Goal: Transaction & Acquisition: Obtain resource

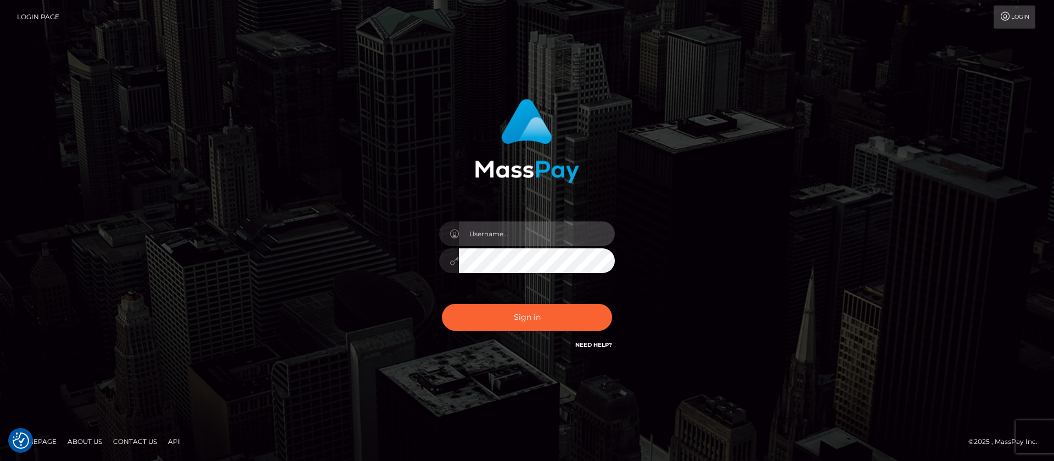
click at [505, 234] on input "text" at bounding box center [537, 233] width 156 height 25
type input "APteam"
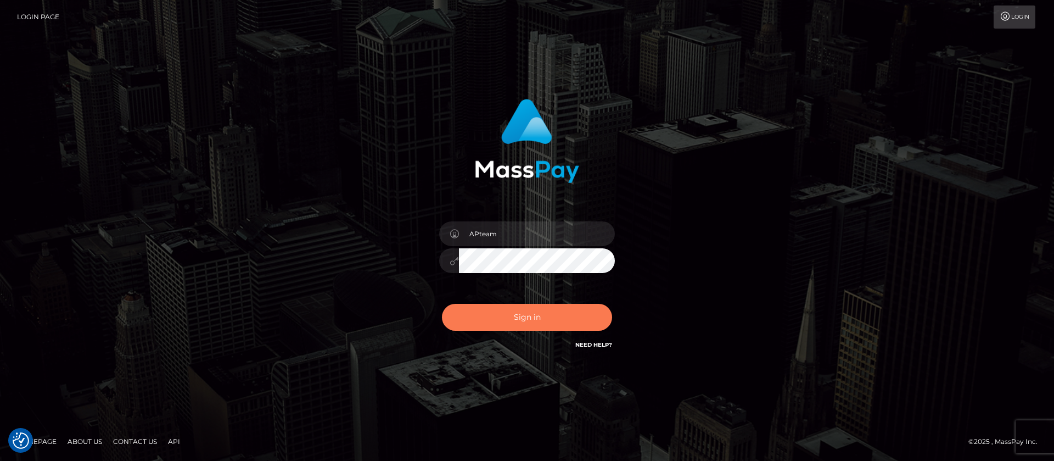
click at [521, 316] on button "Sign in" at bounding box center [527, 317] width 170 height 27
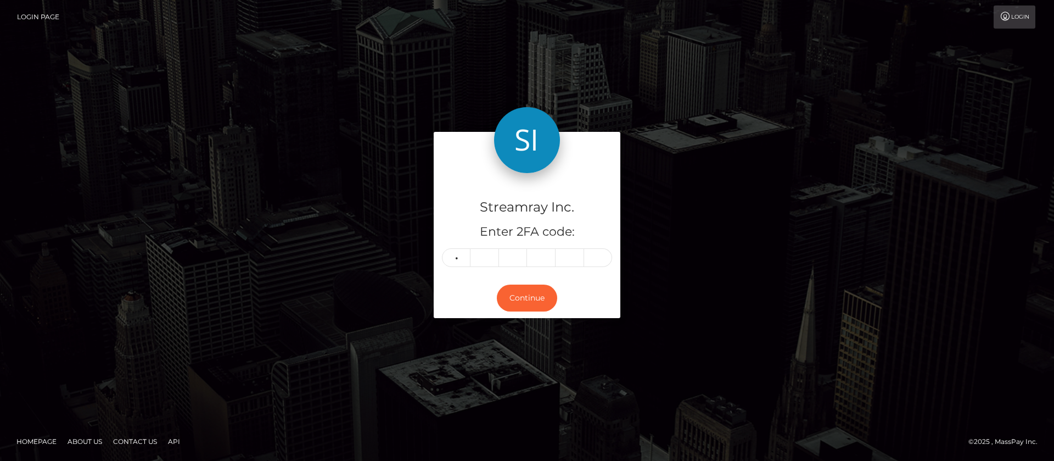
type input "1"
type input "2"
type input "5"
type input "8"
type input "5"
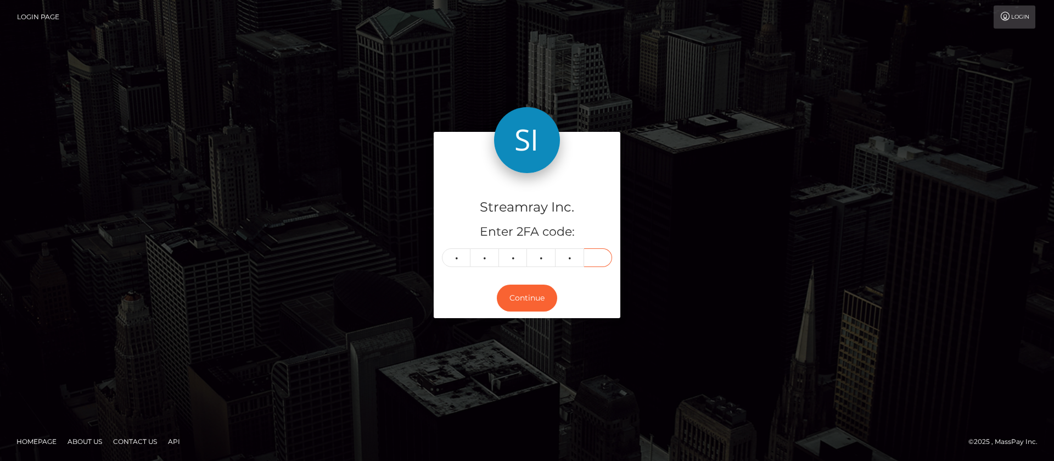
type input "9"
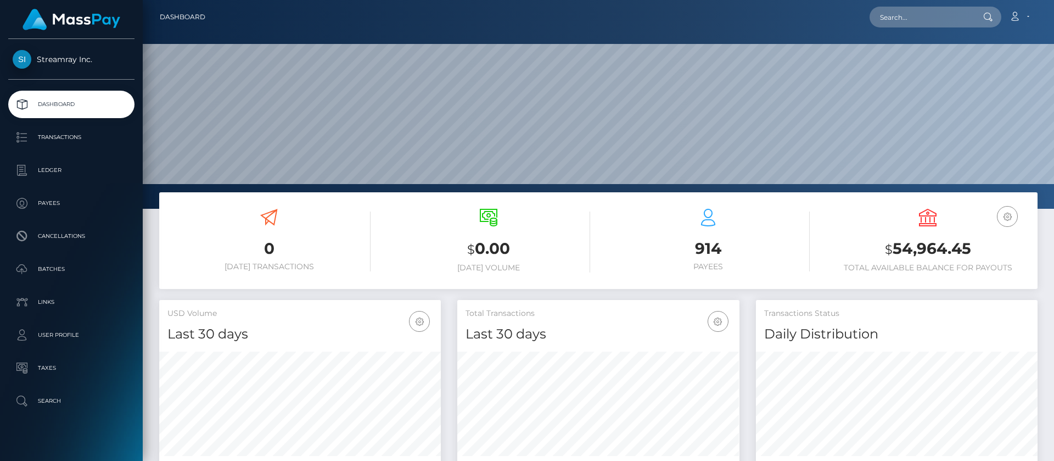
scroll to position [197, 282]
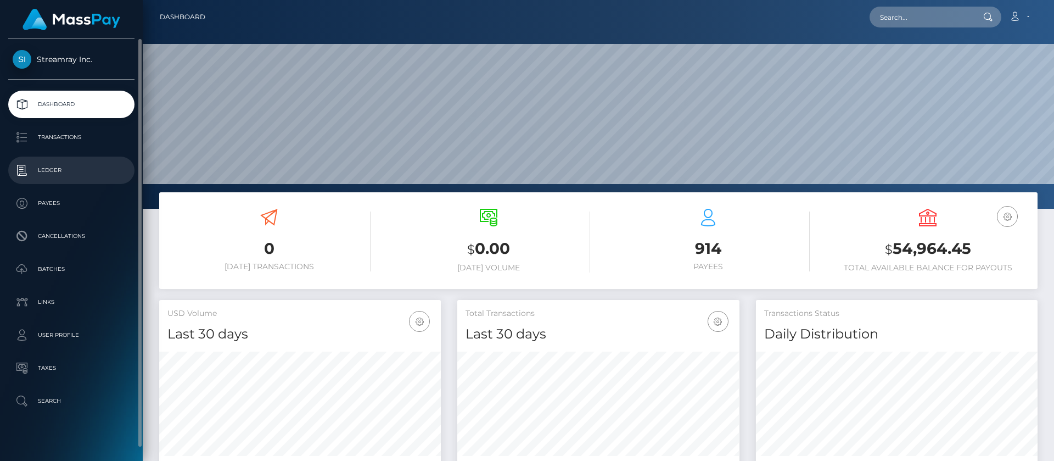
click at [55, 175] on p "Ledger" at bounding box center [71, 170] width 117 height 16
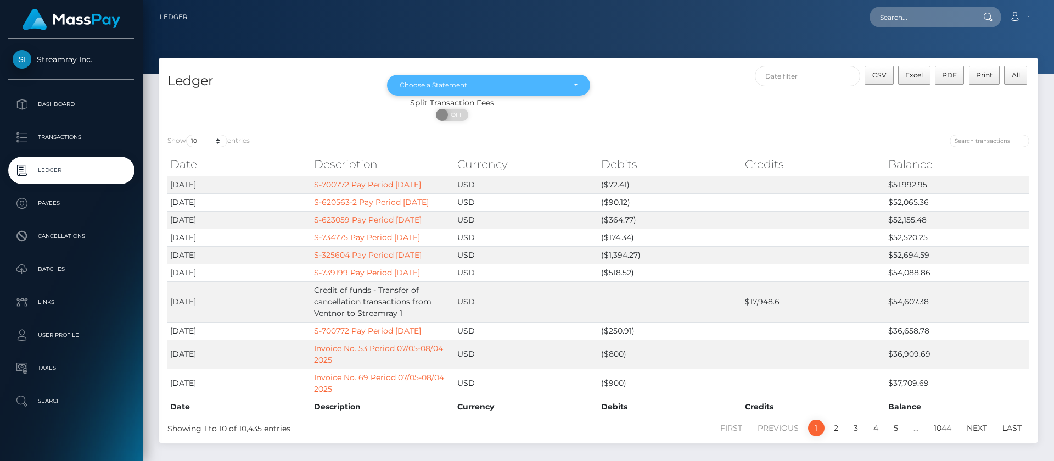
click at [498, 88] on div "Choose a Statement" at bounding box center [482, 85] width 165 height 9
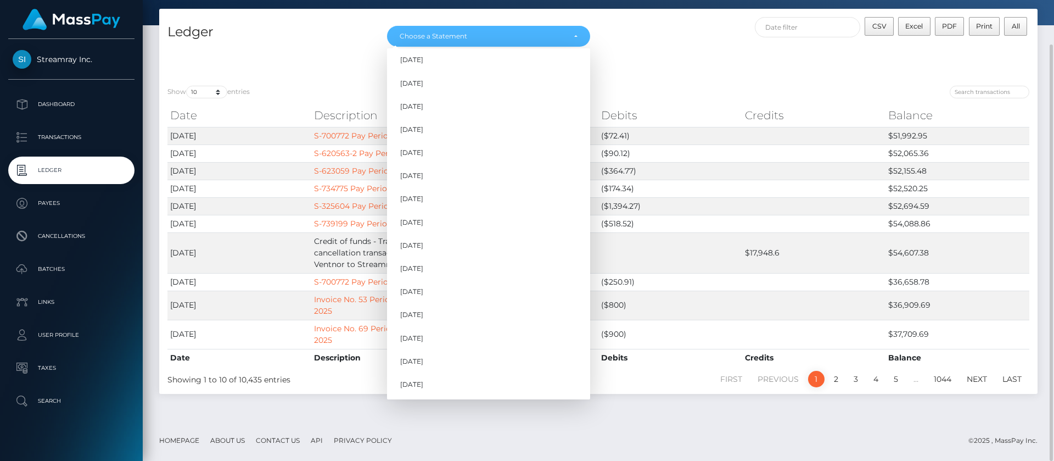
scroll to position [906, 0]
click at [423, 359] on span "Aug 2025" at bounding box center [411, 361] width 23 height 10
select select "Aug 2025"
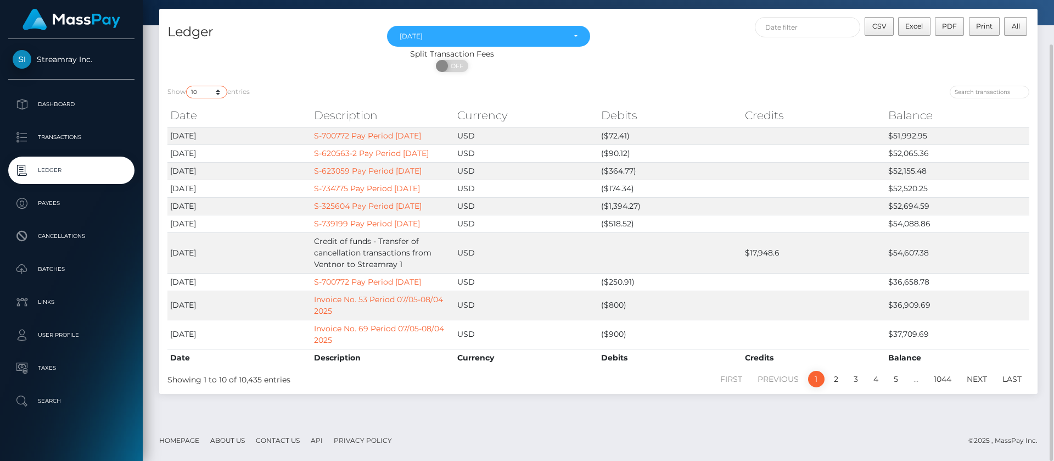
click at [218, 90] on select "10 25 50 100 250" at bounding box center [206, 92] width 41 height 13
select select "50"
click at [187, 86] on select "10 25 50 100 250" at bounding box center [206, 92] width 41 height 13
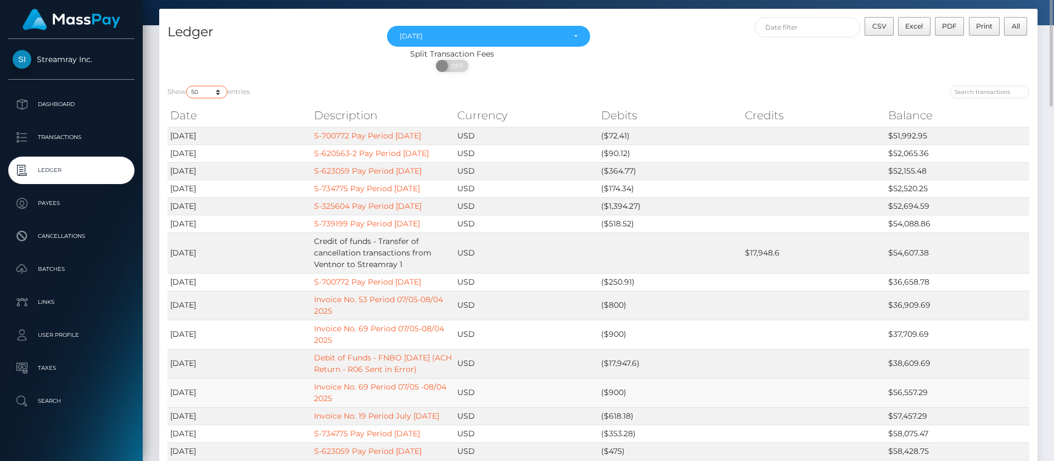
scroll to position [0, 0]
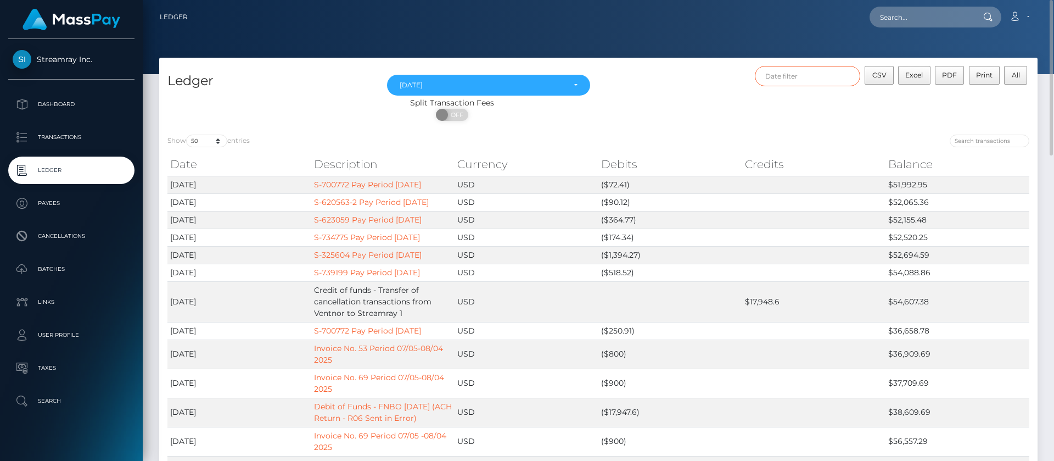
click at [804, 73] on input "text" at bounding box center [808, 76] width 106 height 20
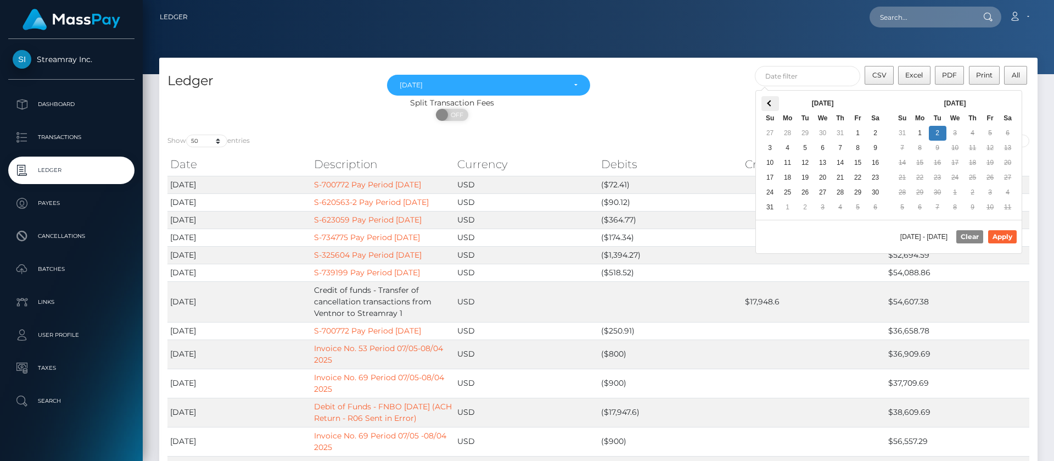
click at [778, 96] on th at bounding box center [770, 103] width 18 height 15
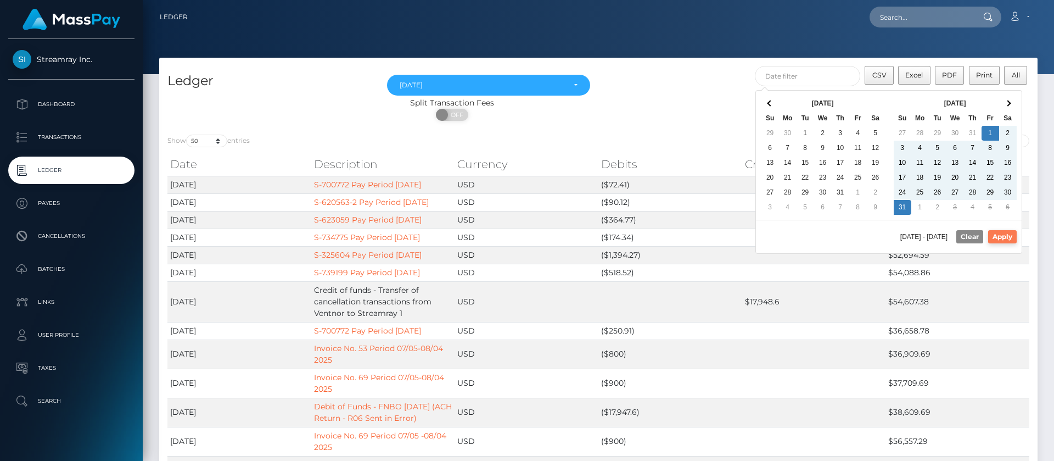
click at [1003, 233] on button "Apply" at bounding box center [1002, 236] width 29 height 13
type input "08/01/2025 - 08/31/2025"
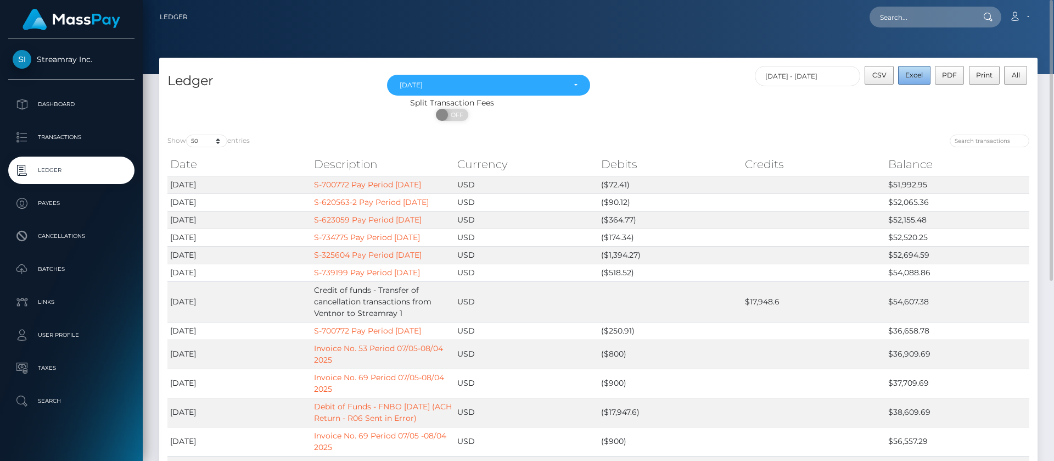
click at [917, 71] on span "Excel" at bounding box center [914, 75] width 18 height 8
click at [1017, 21] on icon at bounding box center [1015, 16] width 12 height 9
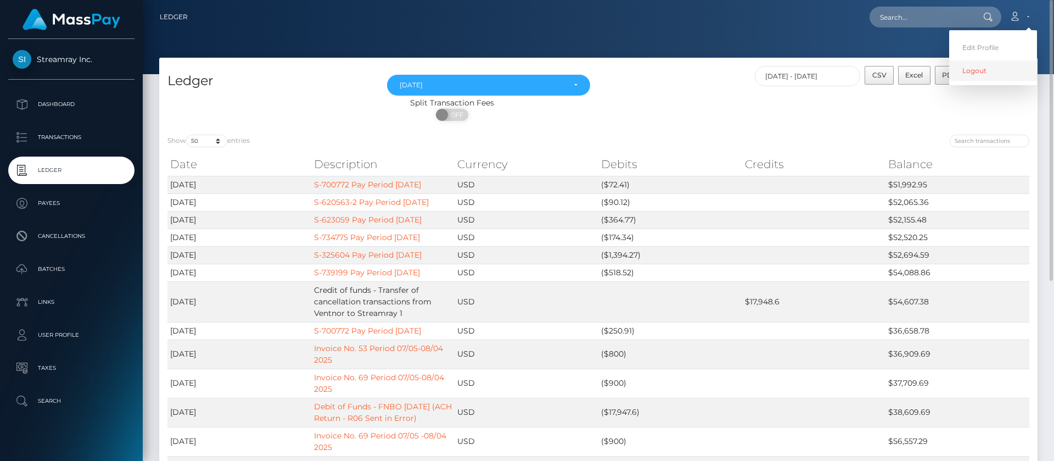
click at [964, 76] on link "Logout" at bounding box center [993, 70] width 88 height 20
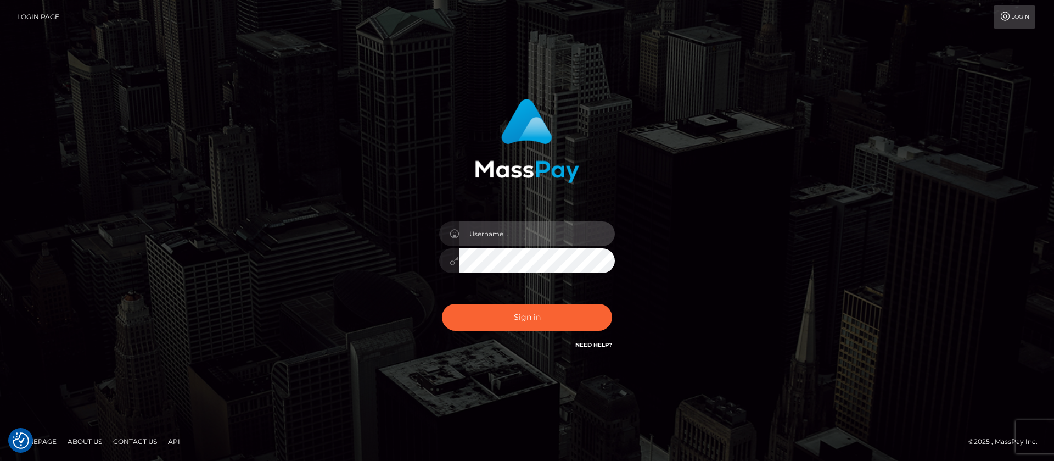
click at [521, 231] on input "text" at bounding box center [537, 233] width 156 height 25
type input "APteam.medley"
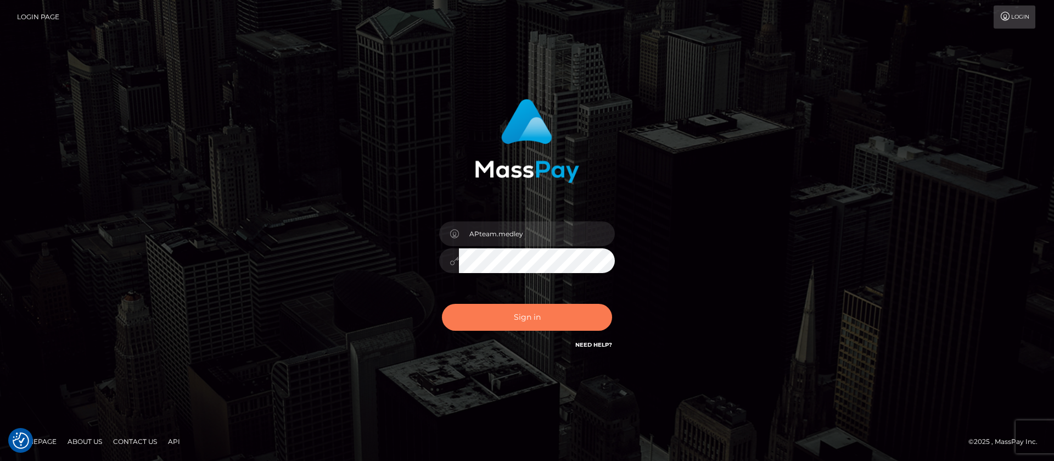
click at [516, 311] on button "Sign in" at bounding box center [527, 317] width 170 height 27
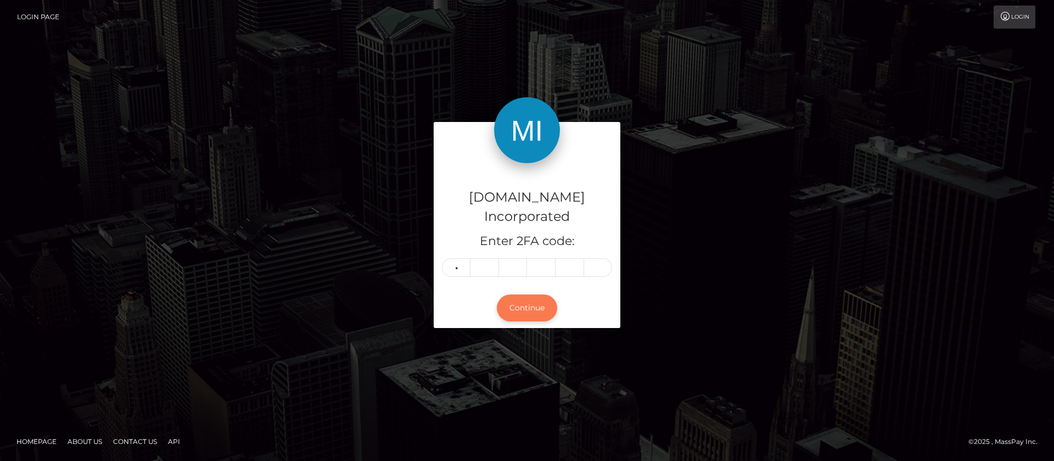
type input "8"
type input "5"
type input "7"
type input "2"
type input "6"
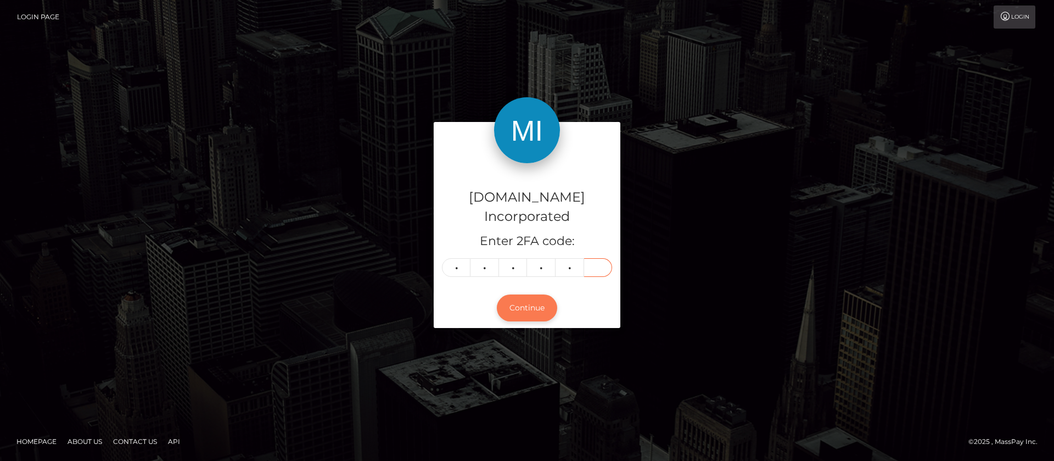
type input "2"
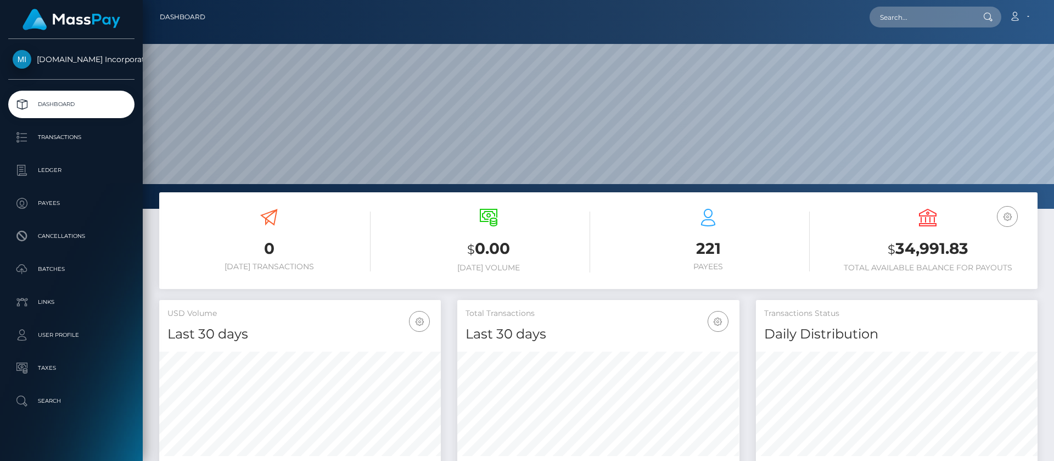
scroll to position [197, 282]
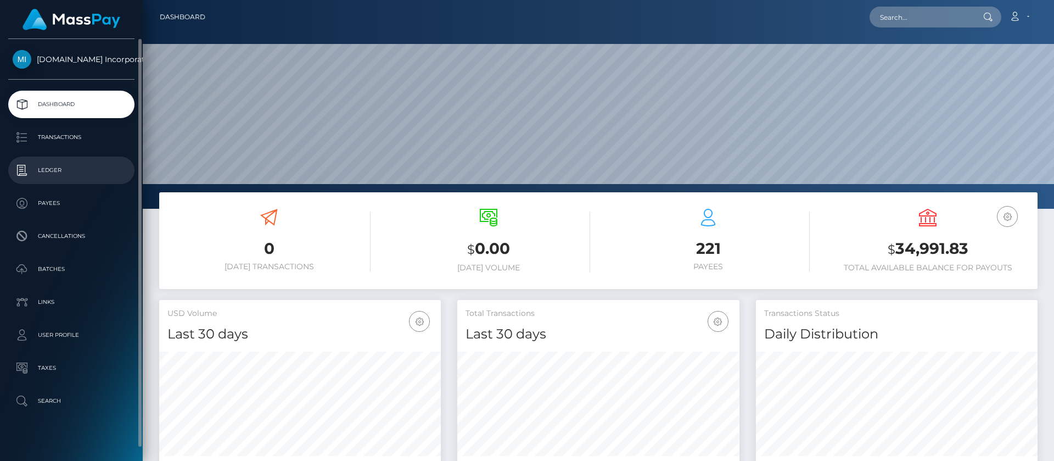
click at [42, 169] on p "Ledger" at bounding box center [71, 170] width 117 height 16
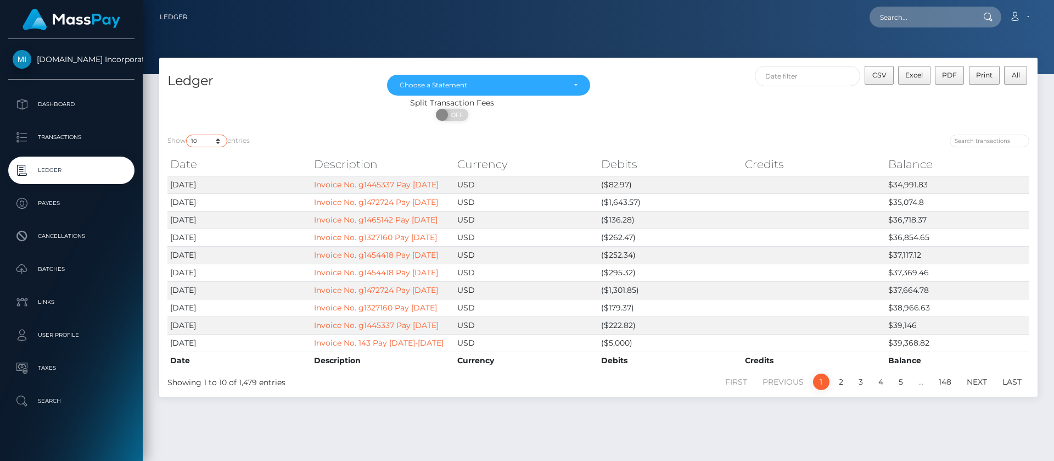
click at [219, 144] on select "10 25 50 100 250" at bounding box center [206, 140] width 41 height 13
select select "50"
click at [187, 135] on select "10 25 50 100 250" at bounding box center [206, 140] width 41 height 13
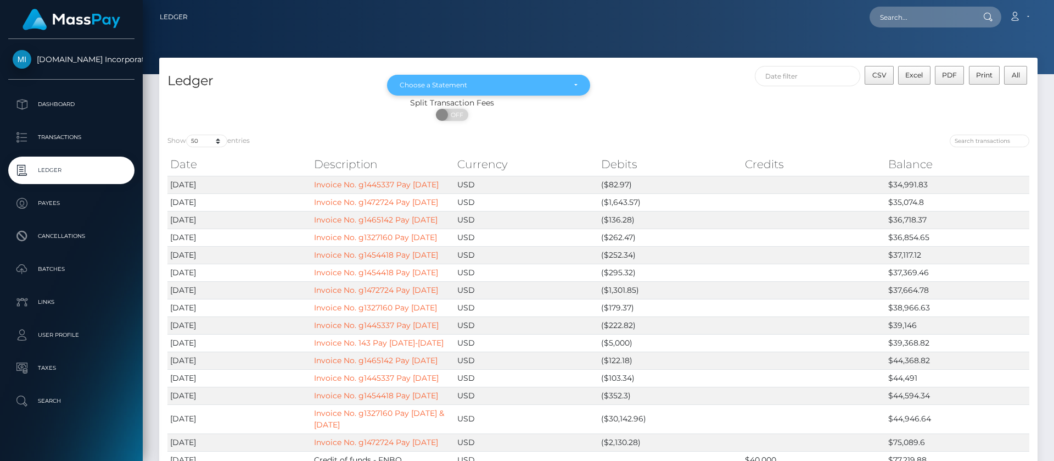
click at [502, 85] on div "Choose a Statement" at bounding box center [482, 85] width 165 height 9
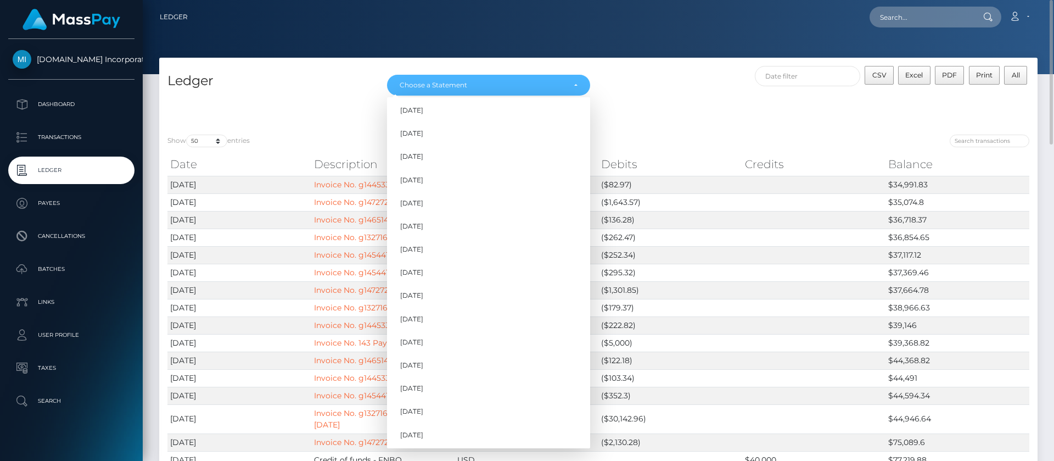
scroll to position [833, 0]
click at [436, 402] on link "Aug 2025" at bounding box center [488, 410] width 203 height 20
select select "Aug 2025"
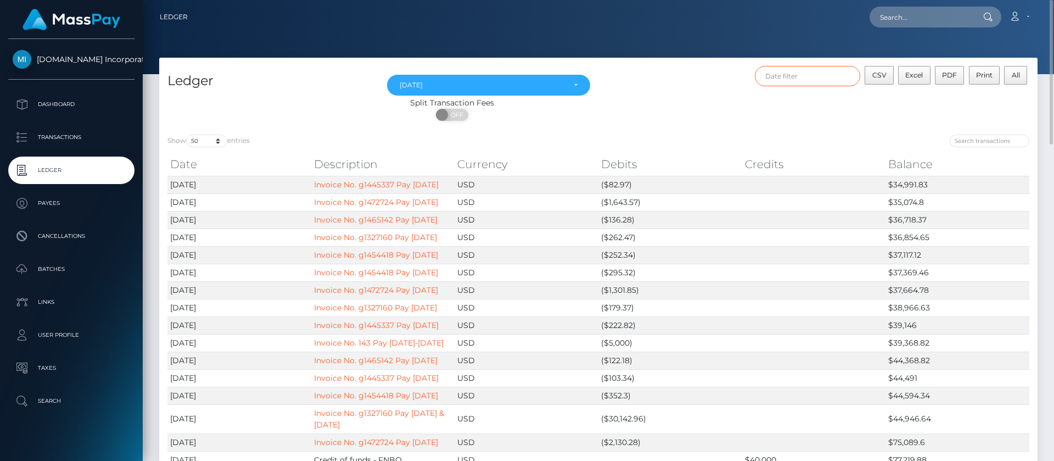
click at [827, 78] on input "text" at bounding box center [808, 76] width 106 height 20
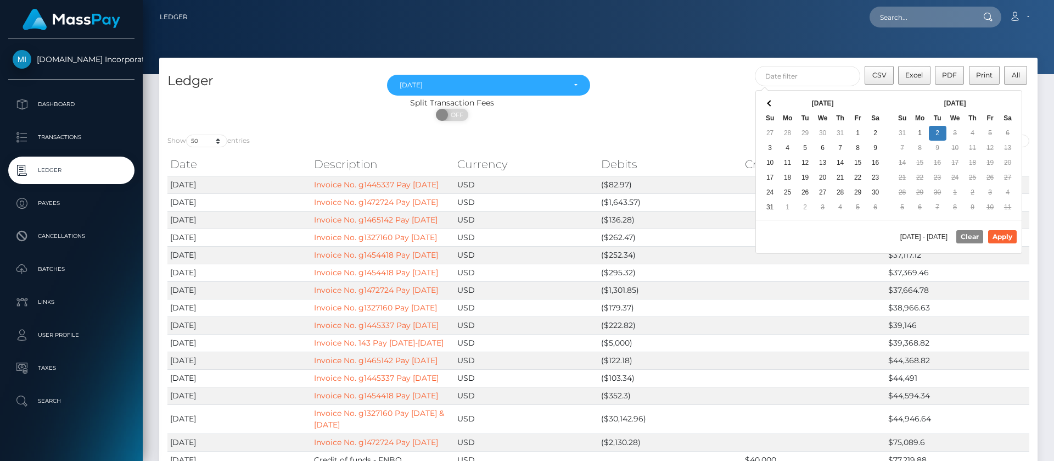
click at [786, 96] on th "Aug 2025" at bounding box center [823, 103] width 88 height 15
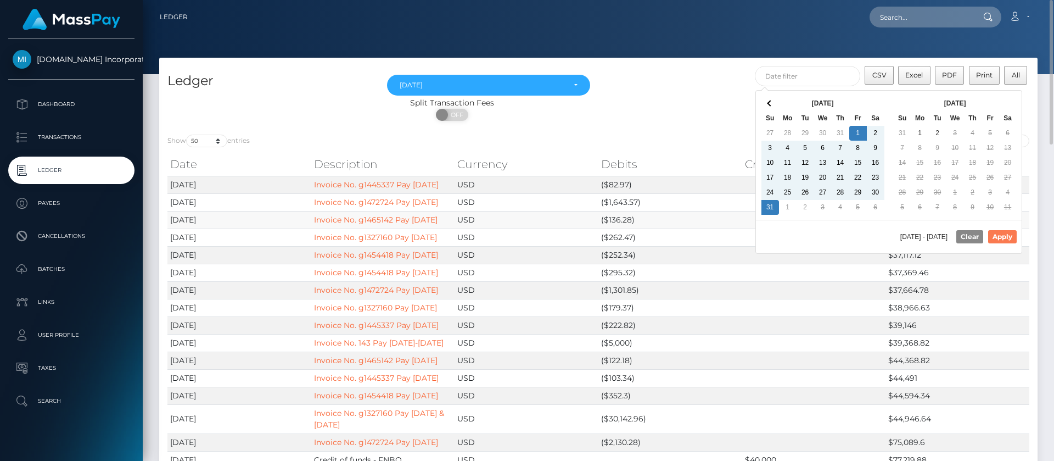
click at [1003, 236] on button "Apply" at bounding box center [1002, 236] width 29 height 13
type input "08/01/2025 - 08/31/2025"
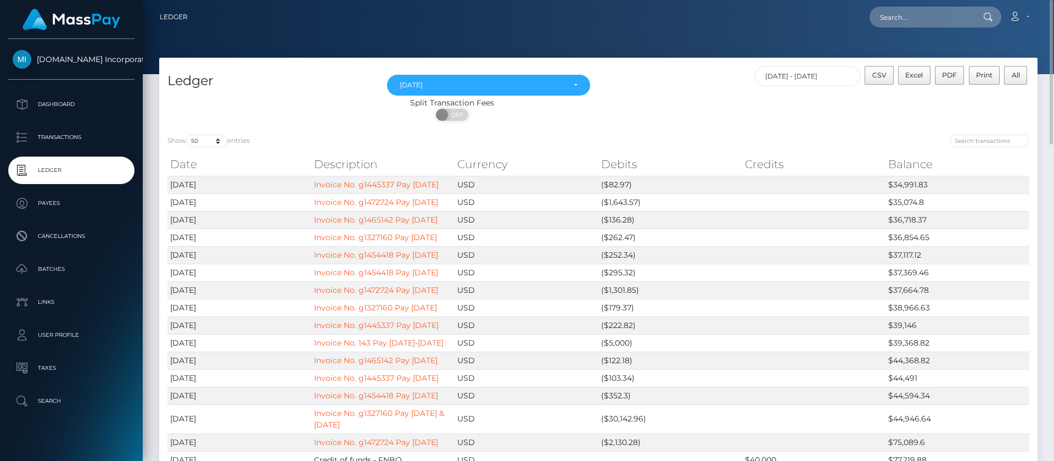
click at [683, 169] on th "Debits" at bounding box center [670, 164] width 144 height 22
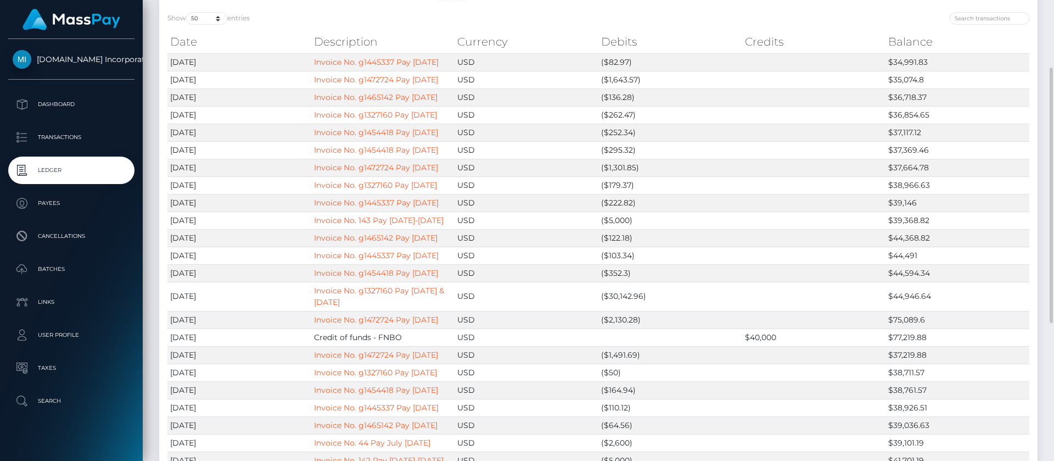
scroll to position [40, 0]
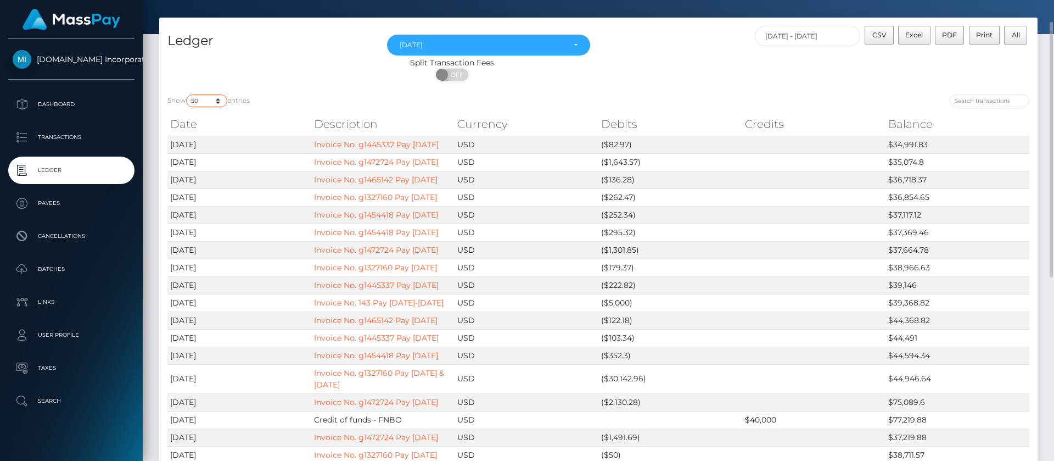
click at [220, 102] on select "10 25 50 100 250" at bounding box center [206, 100] width 41 height 13
select select "25"
click at [187, 95] on select "10 25 50 100 250" at bounding box center [206, 100] width 41 height 13
click at [742, 88] on div "Show 10 25 50 100 250 entries Date Description Currency Debits Credits Balance …" at bounding box center [598, 341] width 878 height 510
click at [919, 35] on span "Excel" at bounding box center [914, 35] width 18 height 8
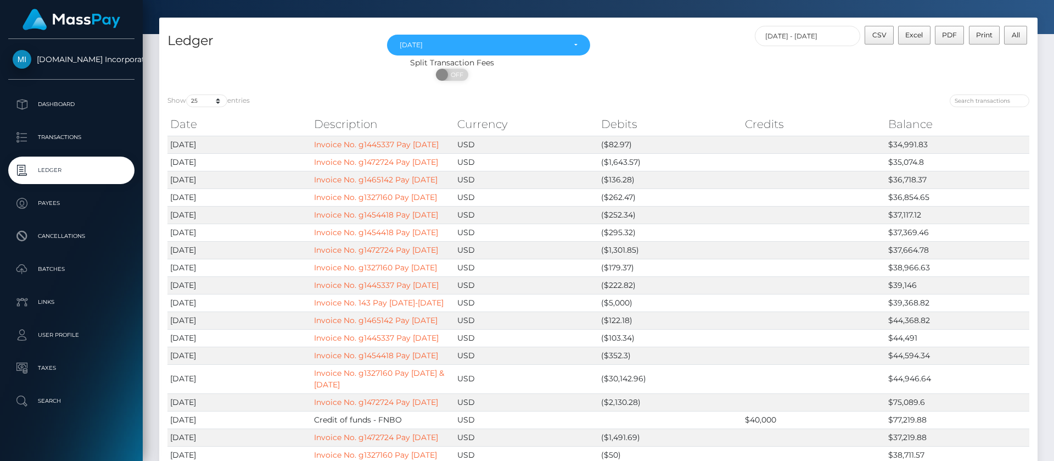
click at [850, 81] on div "Split Transaction Fees ON OFF" at bounding box center [598, 71] width 878 height 29
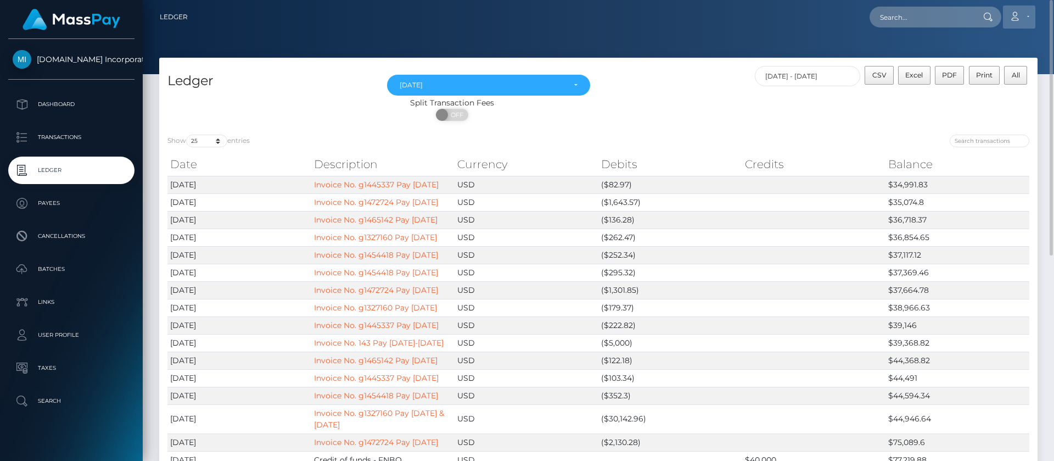
click at [1019, 16] on icon at bounding box center [1015, 16] width 12 height 9
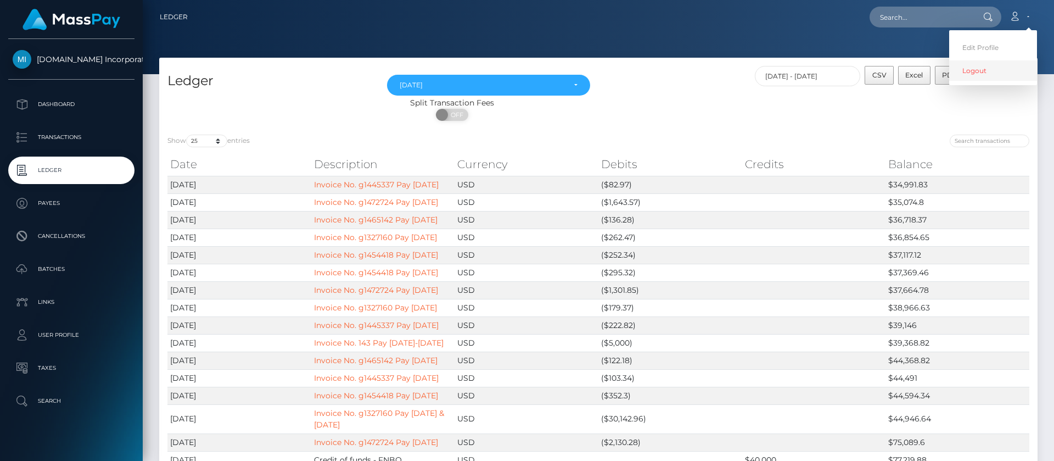
click at [963, 75] on link "Logout" at bounding box center [993, 70] width 88 height 20
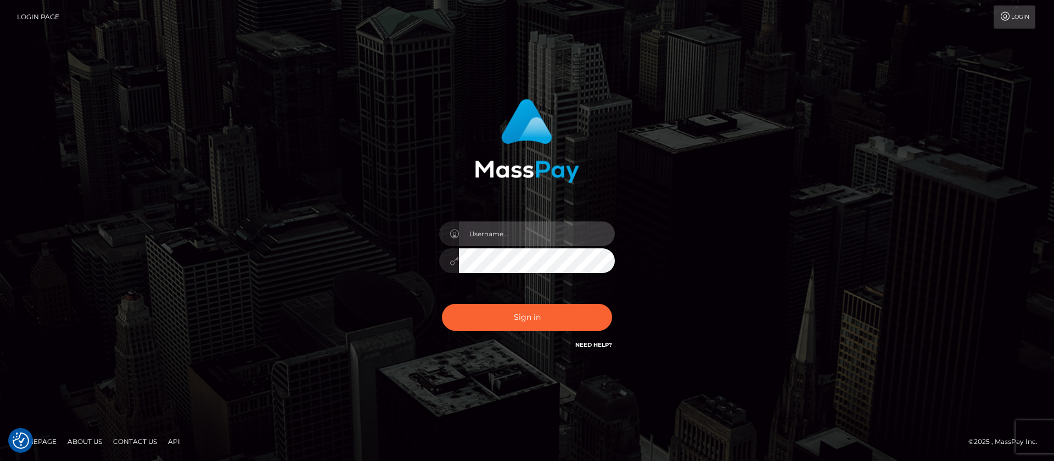
click at [510, 227] on input "text" at bounding box center [537, 233] width 156 height 25
type input "ap.wight"
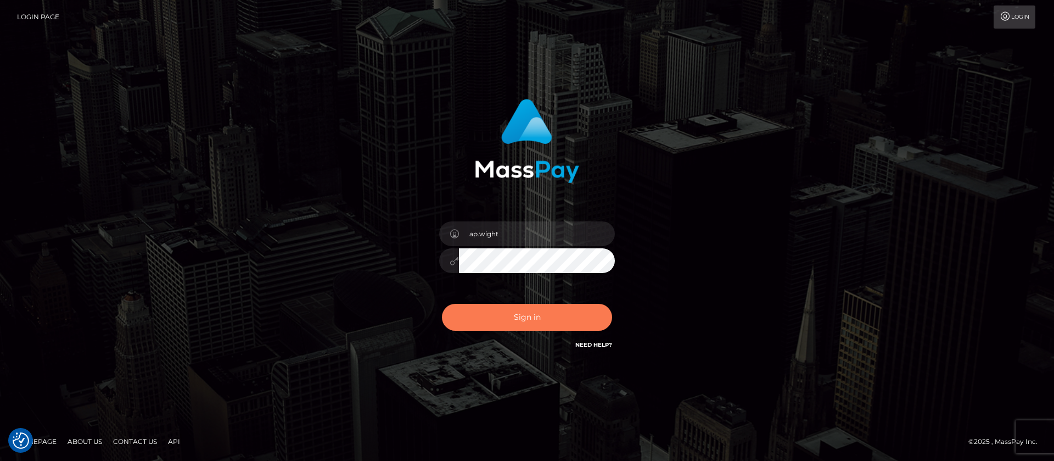
click at [524, 316] on button "Sign in" at bounding box center [527, 317] width 170 height 27
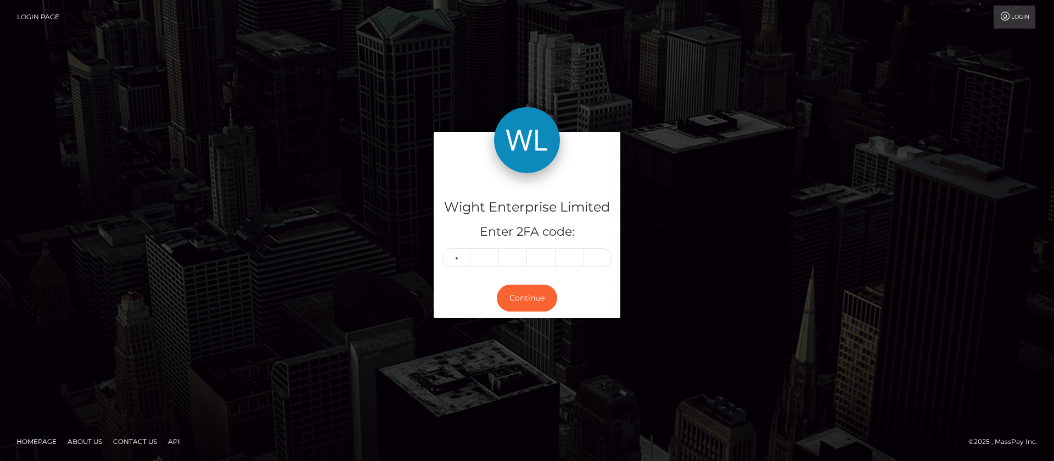
type input "2"
type input "5"
type input "0"
type input "2"
type input "9"
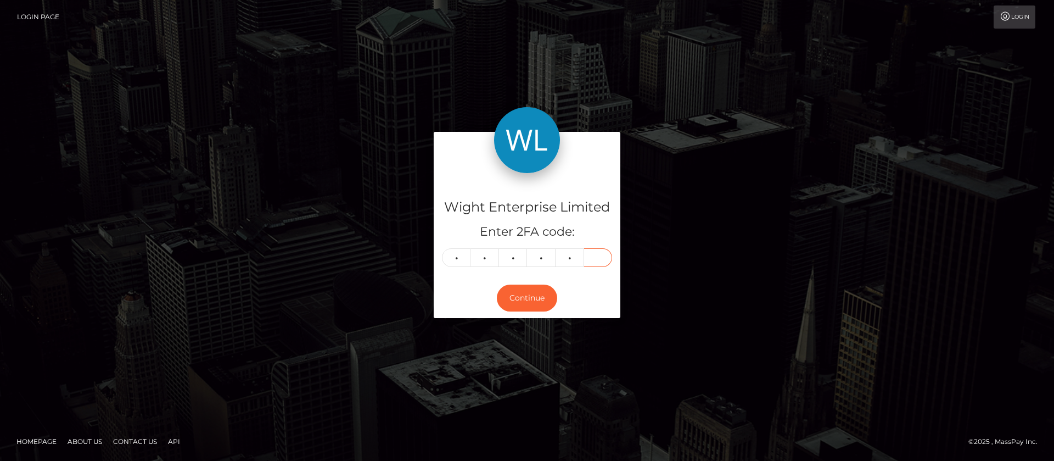
type input "6"
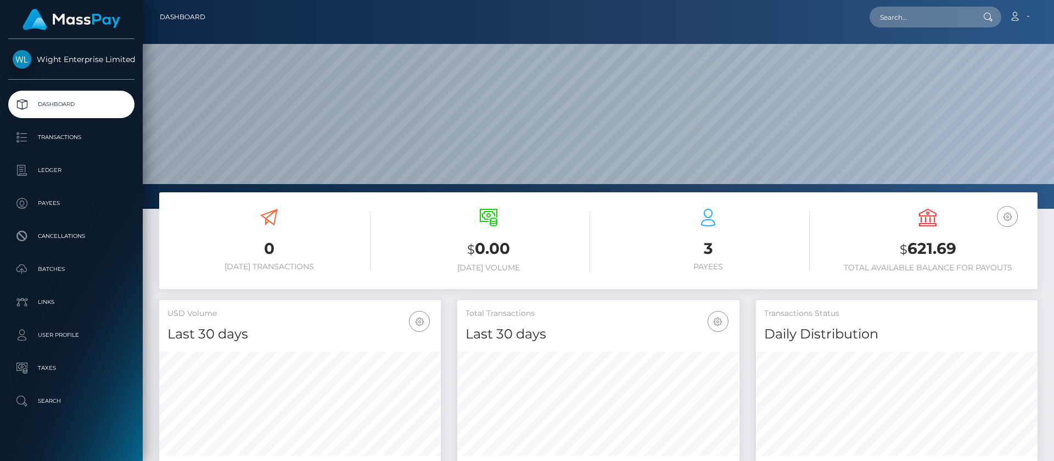
scroll to position [197, 282]
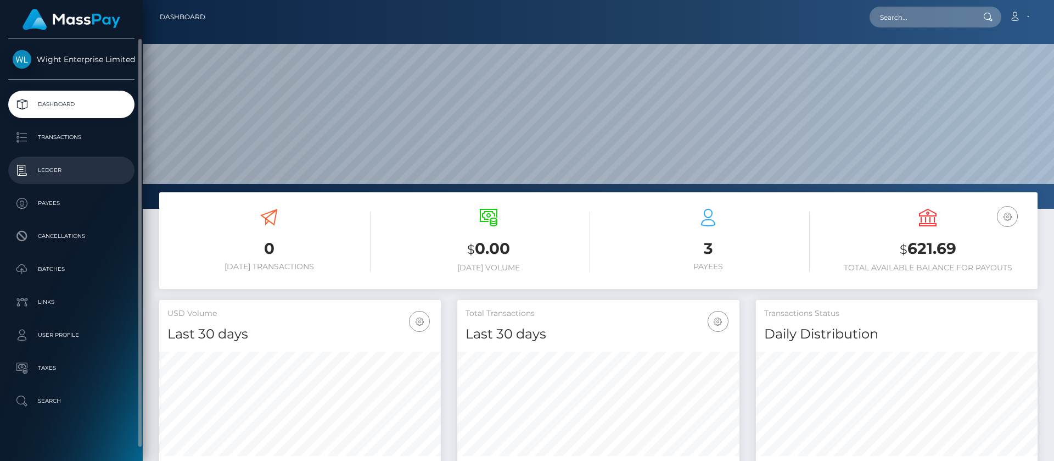
click at [58, 171] on p "Ledger" at bounding box center [71, 170] width 117 height 16
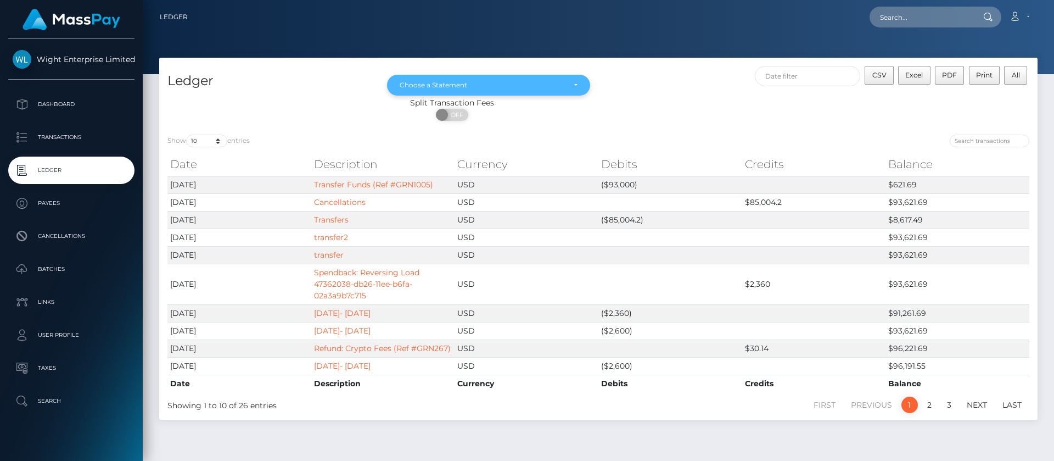
click at [513, 84] on div "Choose a Statement" at bounding box center [482, 85] width 165 height 9
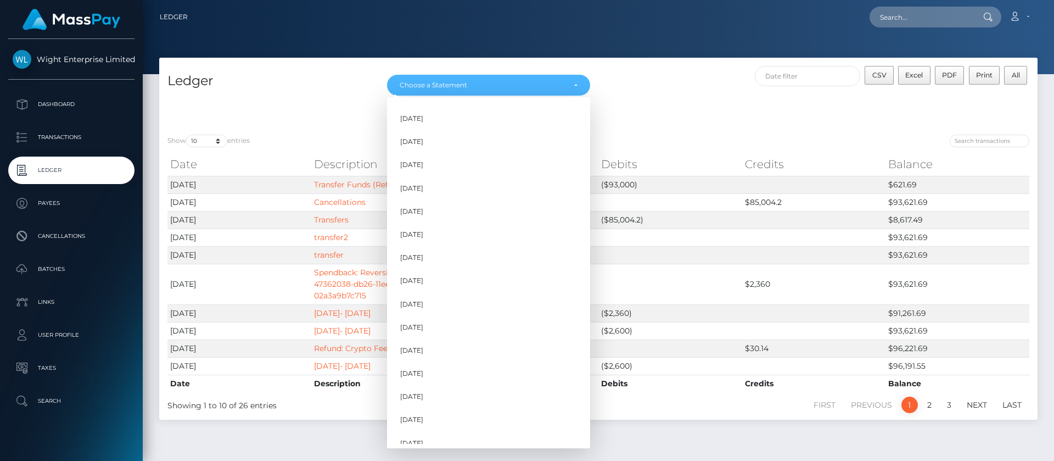
scroll to position [344, 0]
click at [423, 409] on span "Aug 2025" at bounding box center [411, 411] width 23 height 10
select select "Aug 2025"
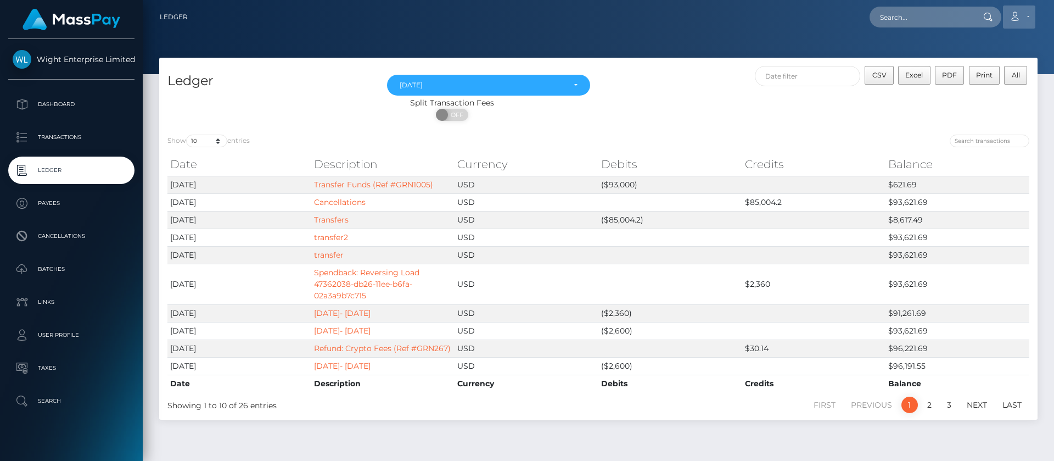
click at [1018, 15] on icon at bounding box center [1015, 16] width 12 height 9
click at [962, 72] on link "Logout" at bounding box center [993, 70] width 88 height 20
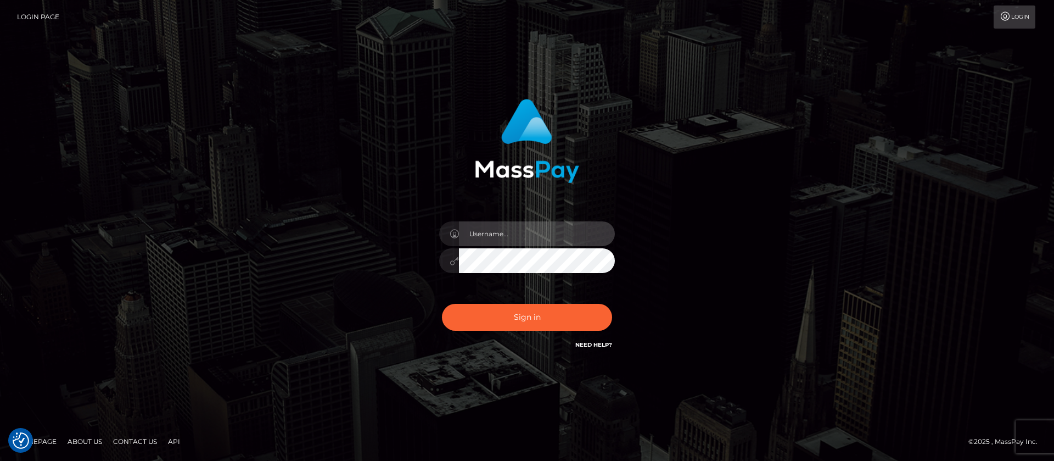
click at [519, 228] on input "text" at bounding box center [537, 233] width 156 height 25
type input "ap.vent"
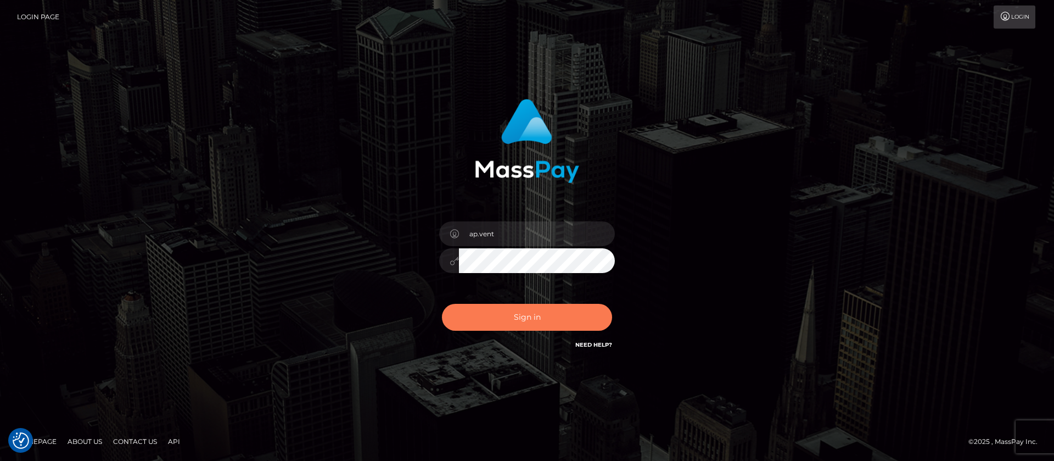
click at [506, 317] on button "Sign in" at bounding box center [527, 317] width 170 height 27
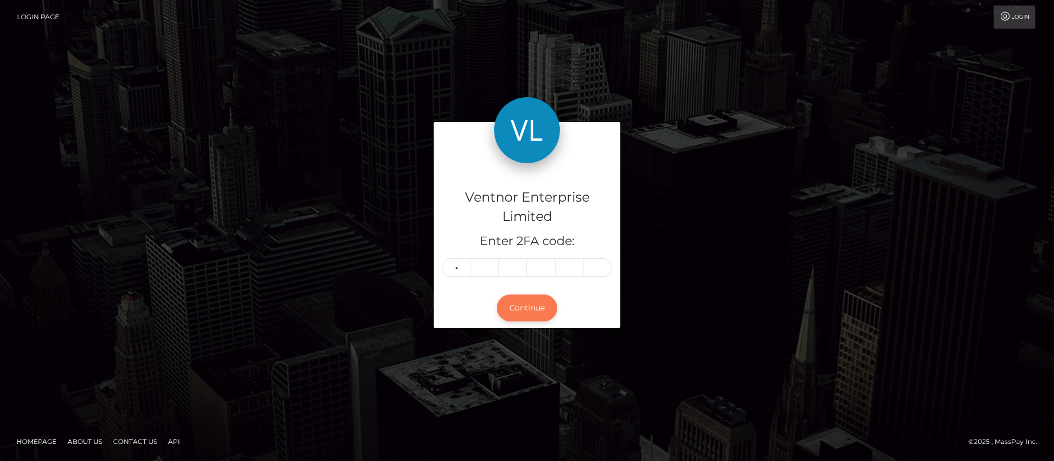
type input "3"
type input "8"
type input "3"
type input "1"
type input "4"
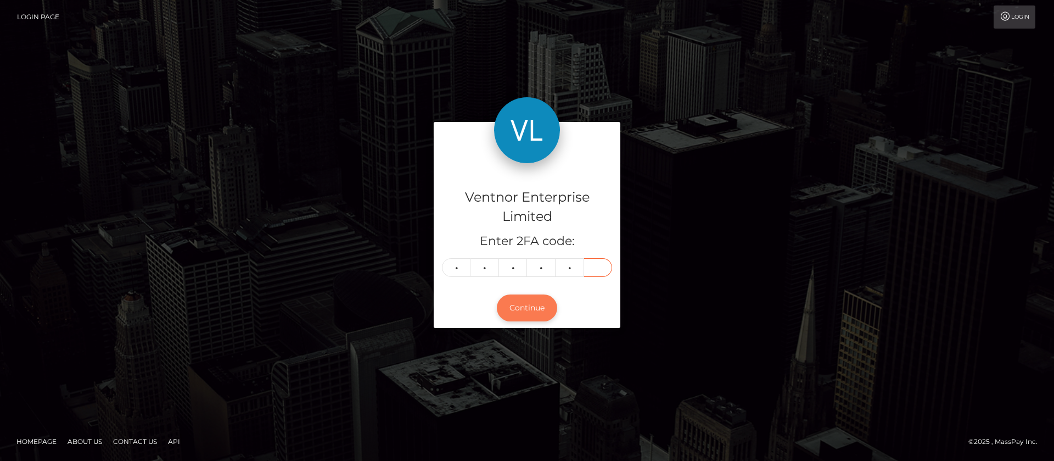
type input "3"
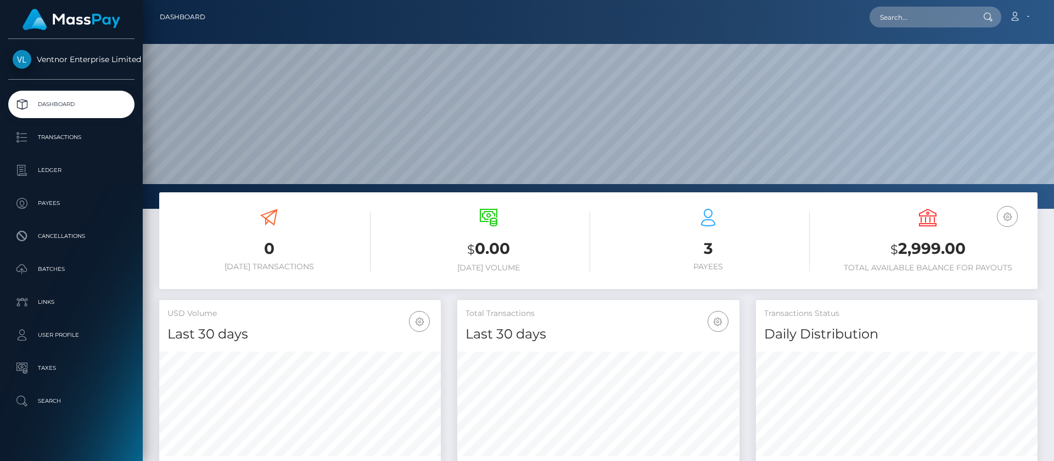
scroll to position [197, 282]
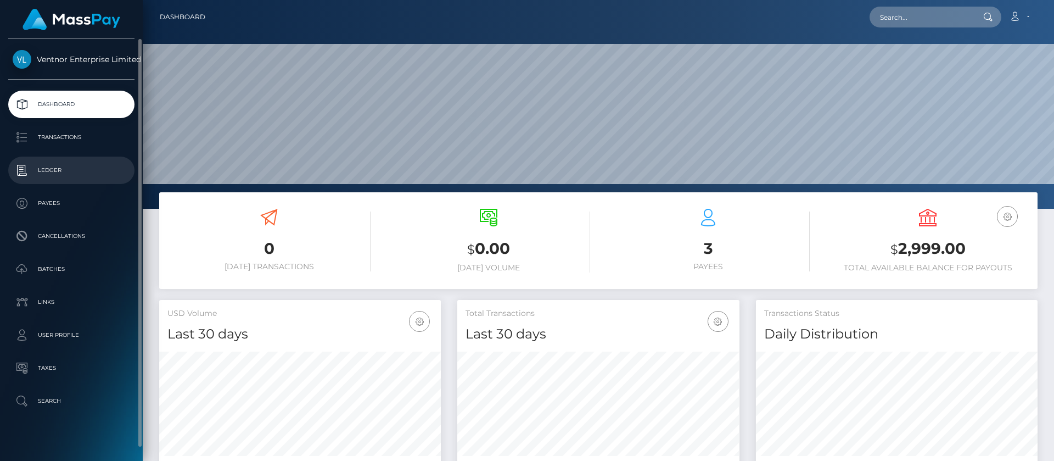
click at [60, 174] on p "Ledger" at bounding box center [71, 170] width 117 height 16
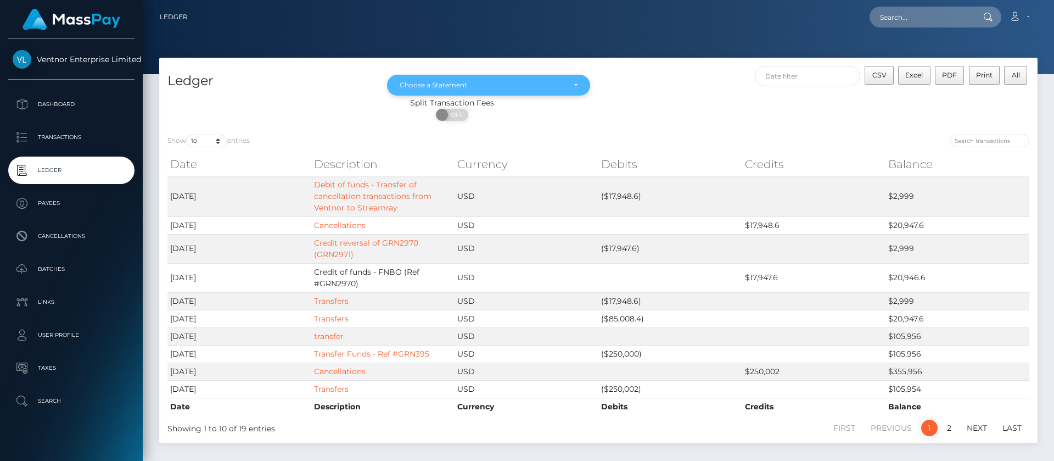
click at [529, 83] on div "Choose a Statement" at bounding box center [482, 85] width 165 height 9
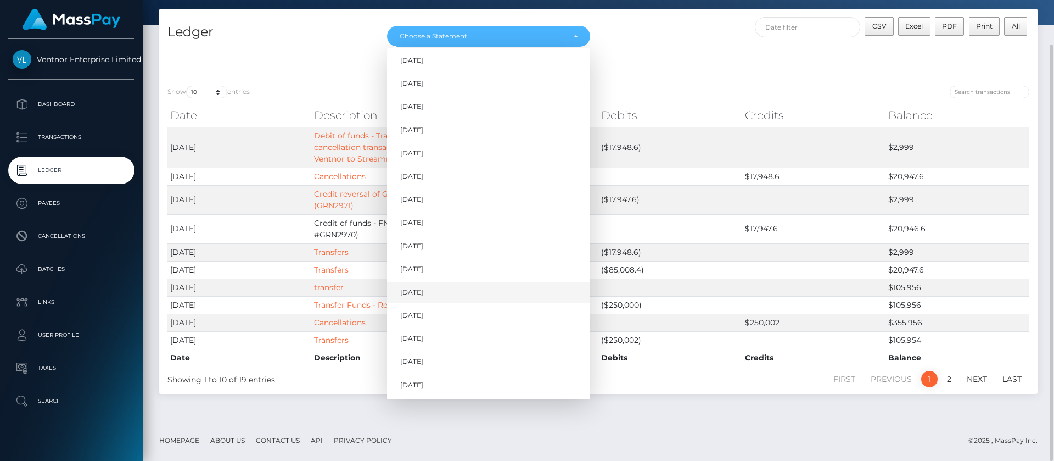
scroll to position [344, 0]
click at [423, 360] on span "Aug 2025" at bounding box center [411, 362] width 23 height 10
select select "Aug 2025"
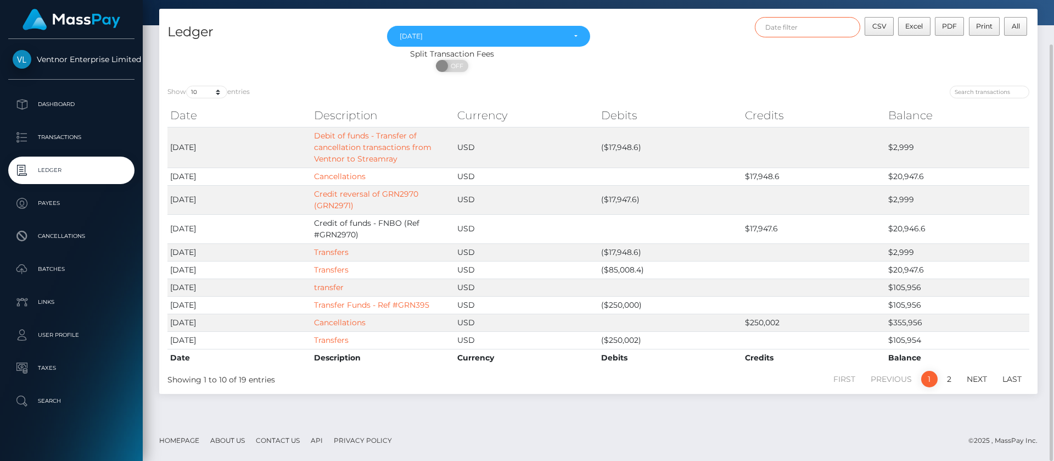
click at [800, 24] on input "text" at bounding box center [808, 27] width 106 height 20
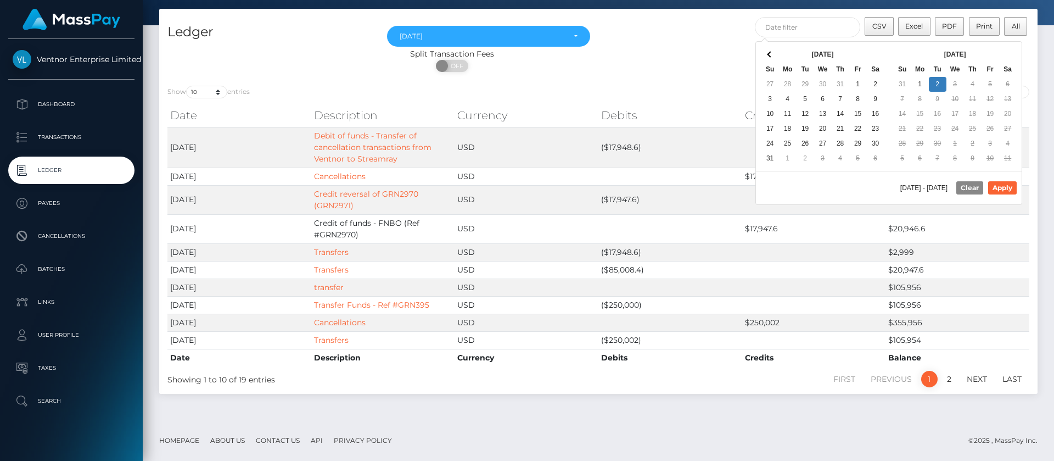
click at [782, 50] on th "Aug 2025" at bounding box center [823, 54] width 88 height 15
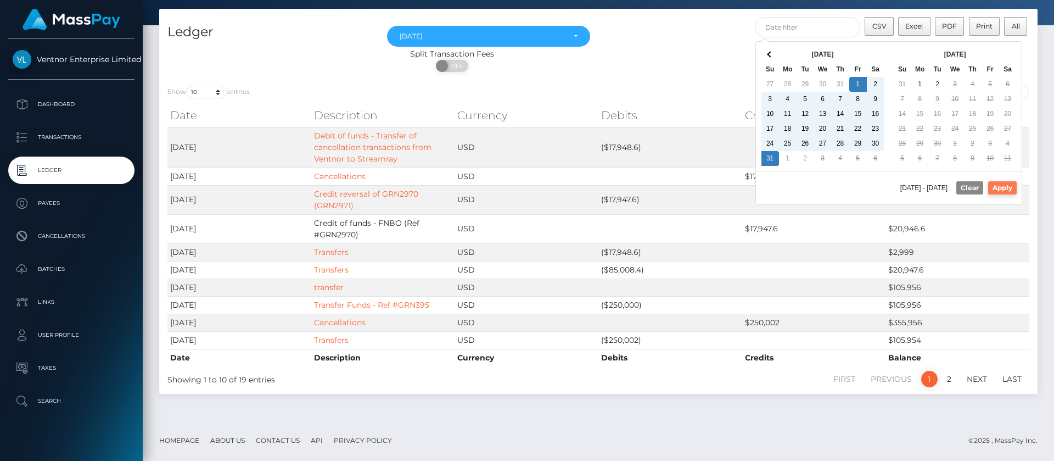
click at [1004, 189] on button "Apply" at bounding box center [1002, 187] width 29 height 13
type input "08/01/2025 - 08/31/2025"
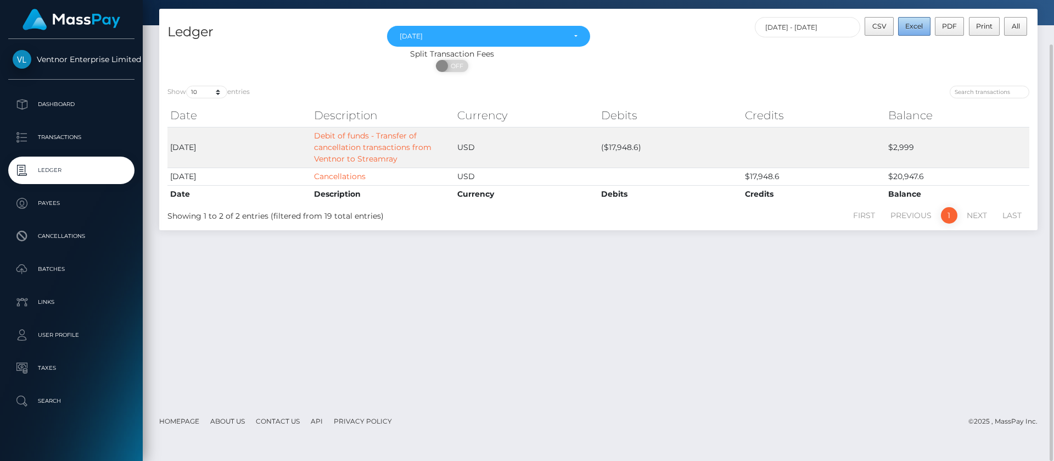
click at [916, 26] on span "Excel" at bounding box center [914, 26] width 18 height 8
click at [874, 70] on div "Split Transaction Fees ON OFF" at bounding box center [598, 62] width 878 height 29
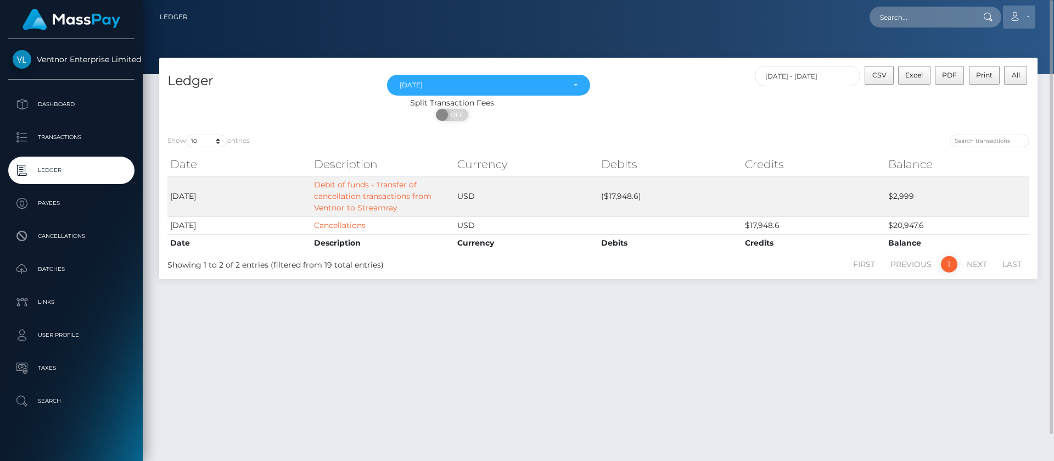
click at [1023, 16] on link "Account" at bounding box center [1019, 16] width 32 height 23
drag, startPoint x: 966, startPoint y: 77, endPoint x: 762, endPoint y: 108, distance: 206.6
click at [965, 77] on link "Logout" at bounding box center [993, 70] width 88 height 20
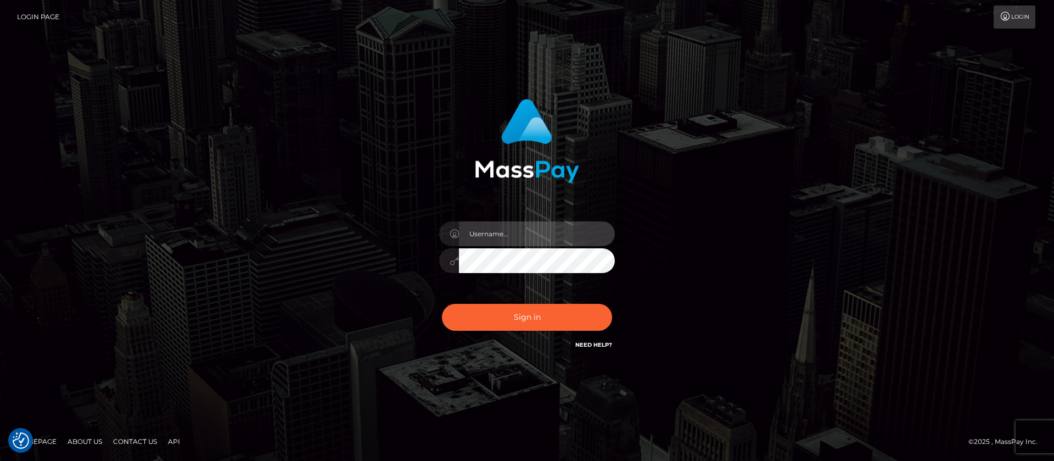
click at [541, 232] on input "text" at bounding box center [537, 233] width 156 height 25
type input "ap.mb"
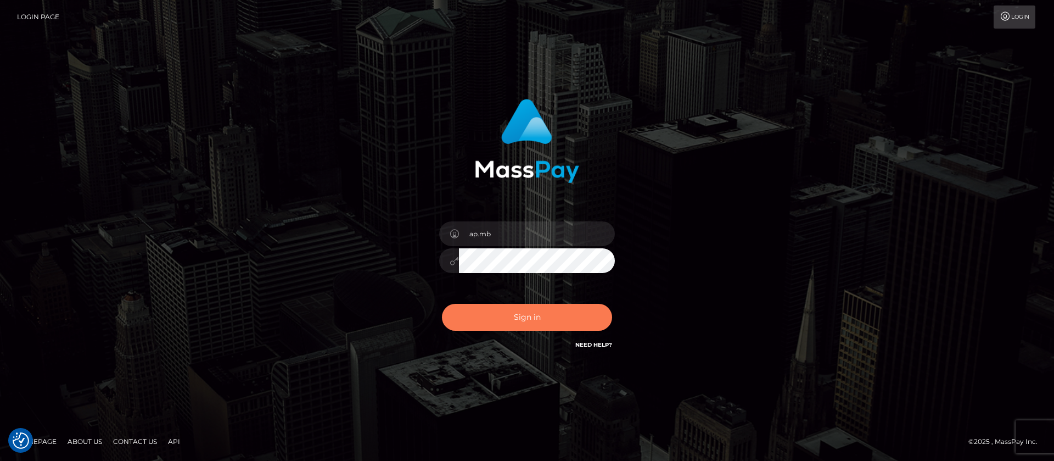
click at [530, 315] on button "Sign in" at bounding box center [527, 317] width 170 height 27
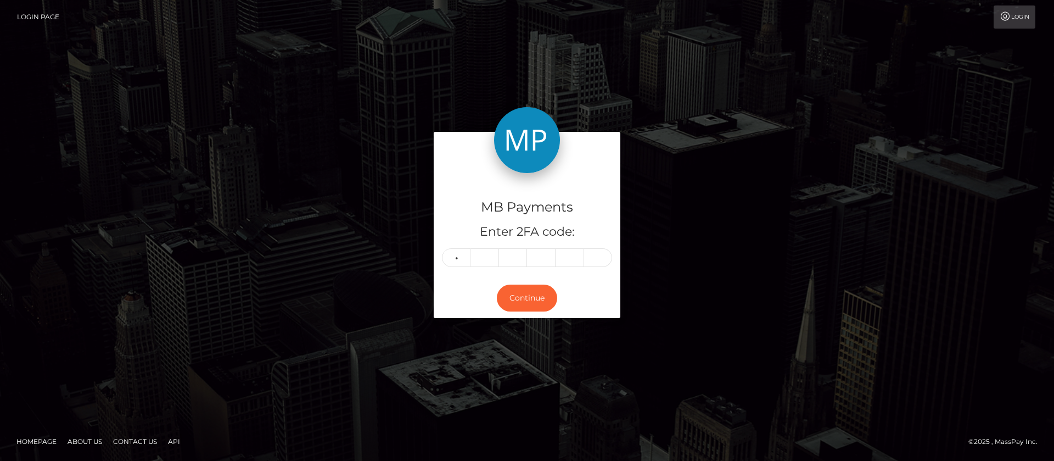
type input "7"
type input "3"
type input "8"
type input "3"
type input "6"
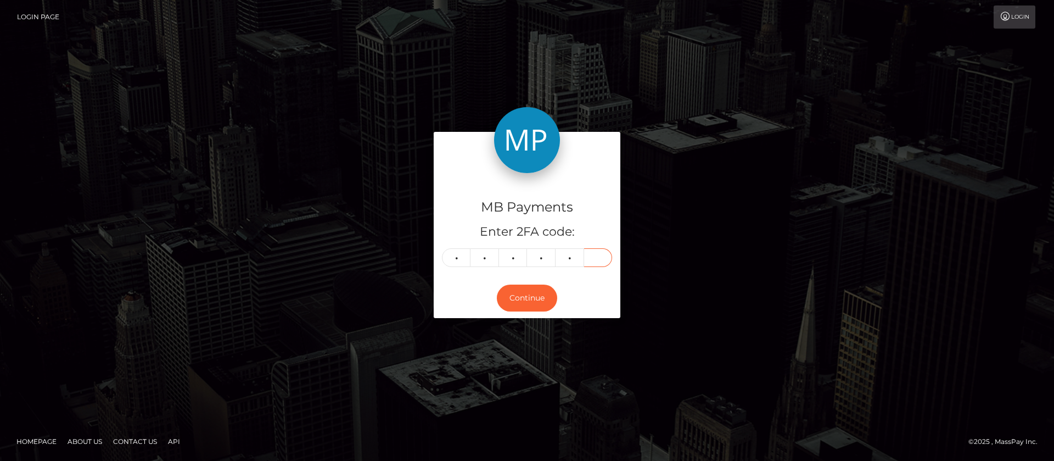
type input "0"
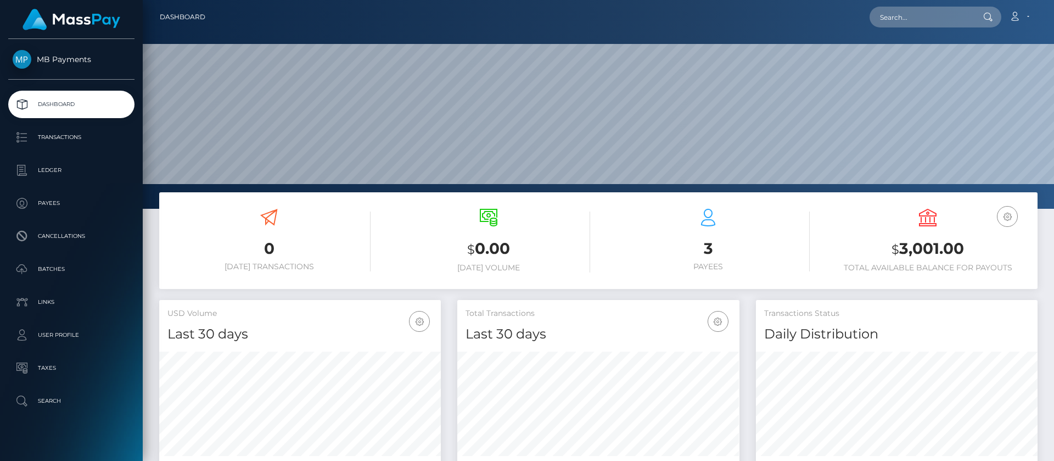
scroll to position [197, 282]
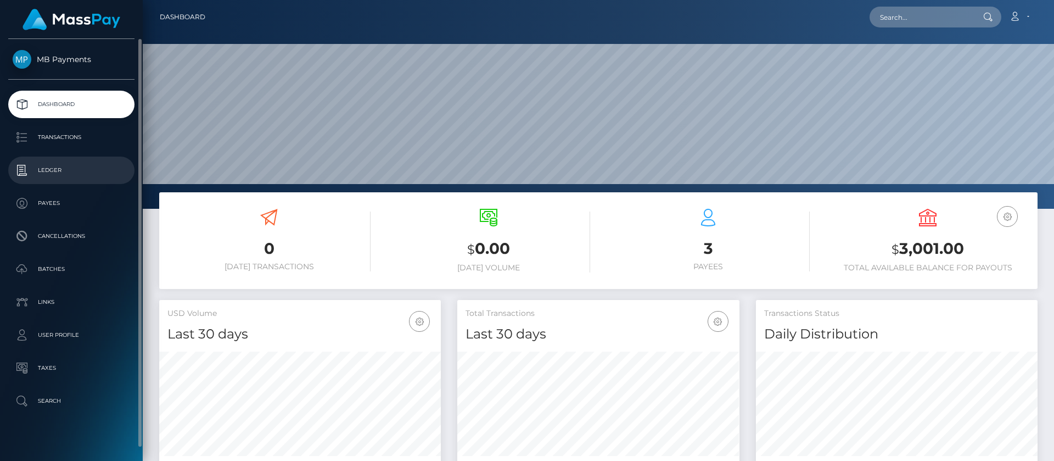
click at [48, 169] on p "Ledger" at bounding box center [71, 170] width 117 height 16
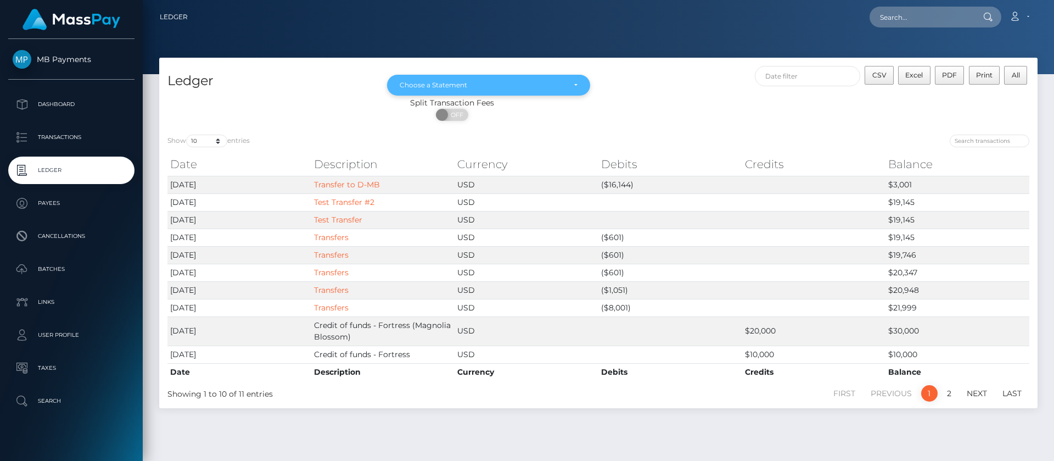
click at [498, 84] on div "Choose a Statement" at bounding box center [482, 85] width 165 height 9
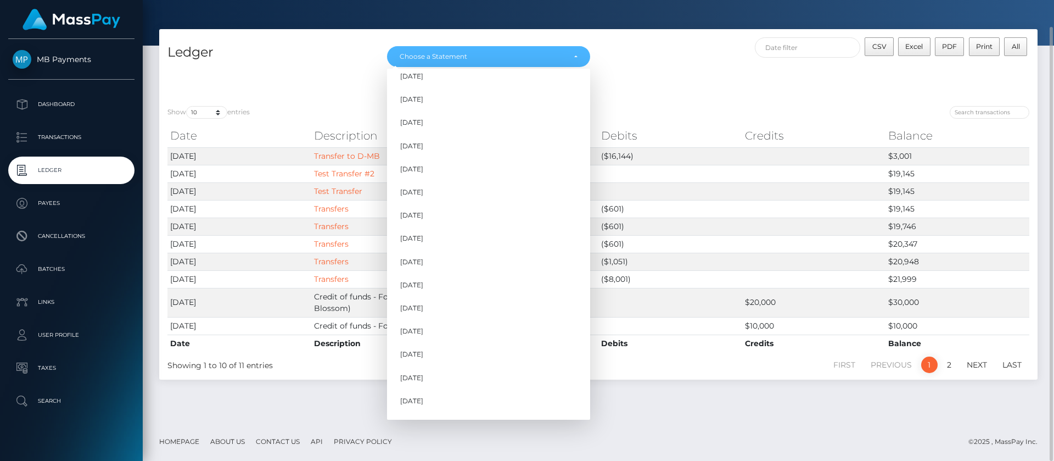
scroll to position [329, 0]
click at [423, 387] on span "Aug 2025" at bounding box center [411, 382] width 23 height 10
select select "Aug 2025"
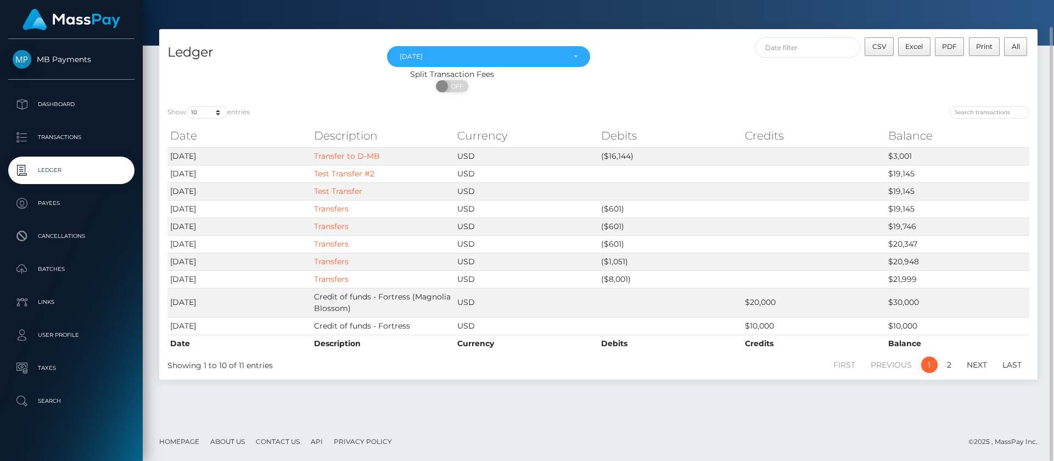
click at [783, 89] on div "Split Transaction Fees ON OFF" at bounding box center [598, 83] width 878 height 29
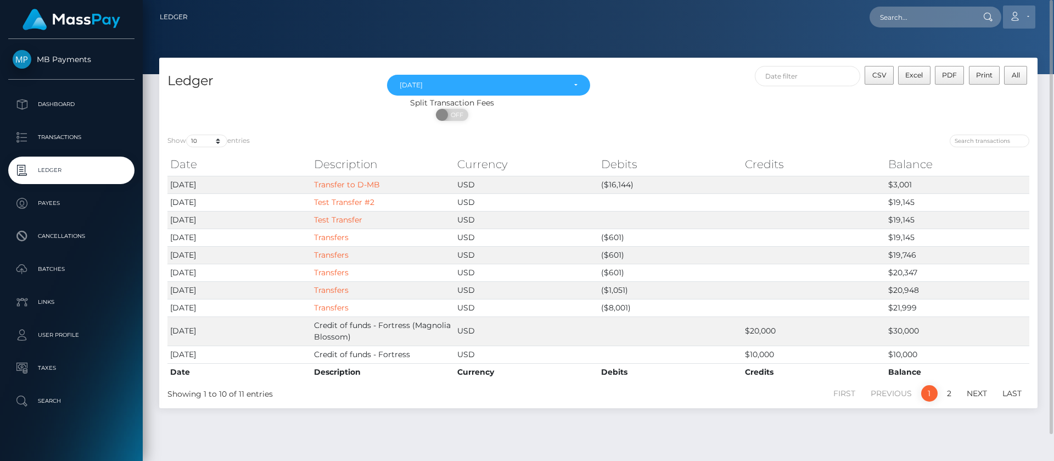
click at [1015, 15] on icon at bounding box center [1015, 16] width 12 height 9
click at [963, 75] on link "Logout" at bounding box center [993, 70] width 88 height 20
